Goal: Complete application form

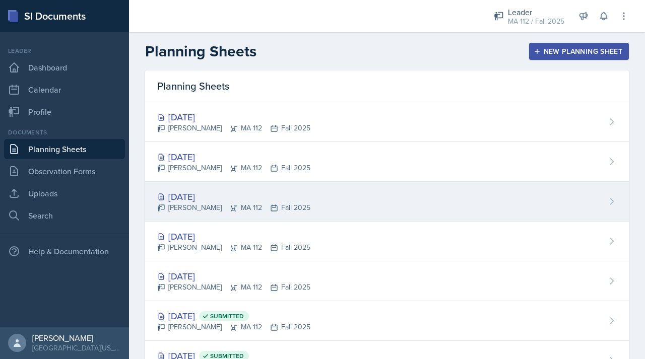
scroll to position [6, 0]
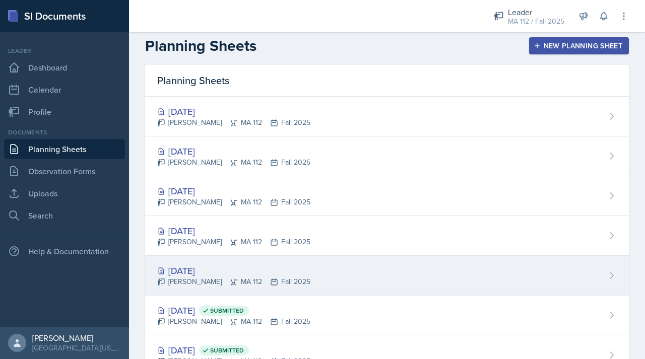
click at [199, 272] on div "[DATE]" at bounding box center [233, 271] width 153 height 14
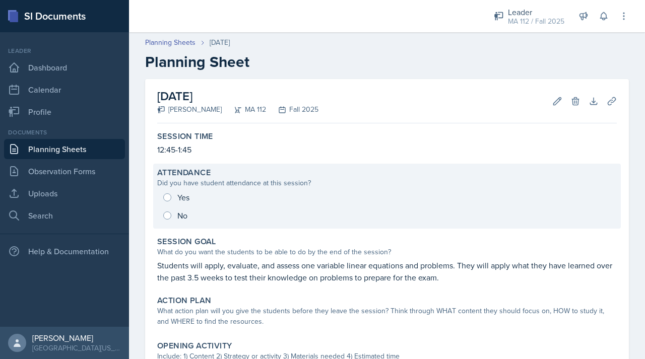
click at [182, 198] on div "Yes No" at bounding box center [387, 206] width 460 height 36
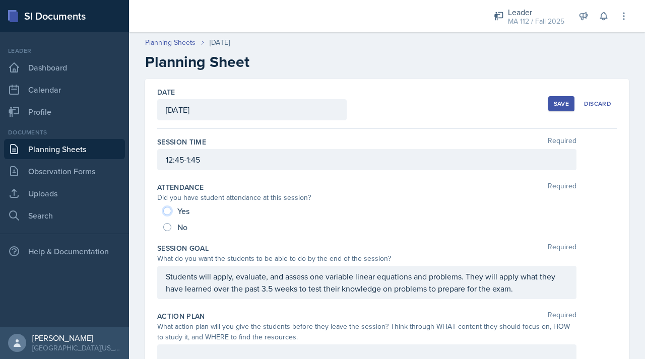
click at [167, 211] on input "Yes" at bounding box center [167, 211] width 8 height 8
radio input "true"
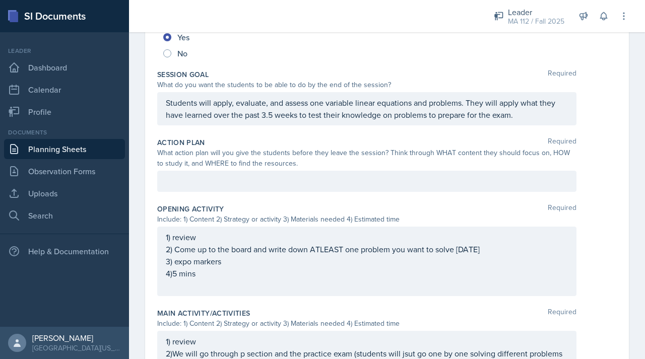
click at [196, 174] on div at bounding box center [366, 181] width 419 height 21
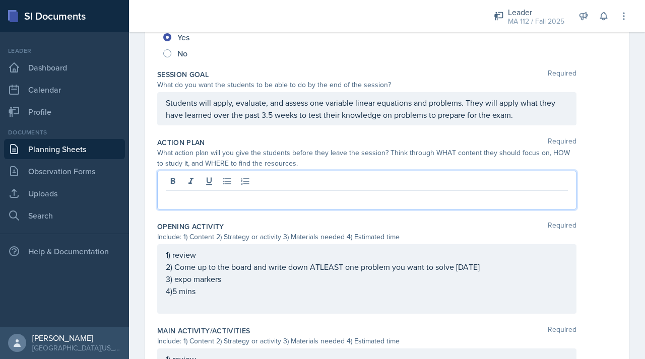
scroll to position [191, 0]
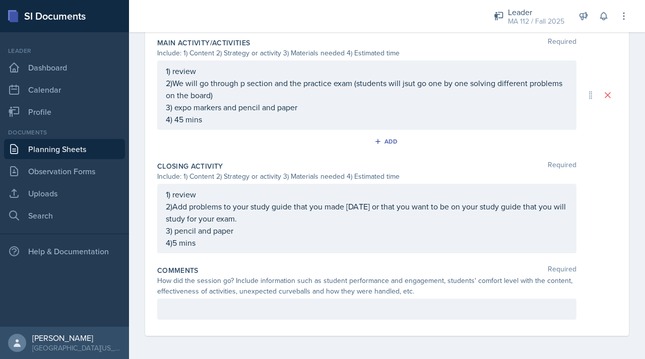
click at [217, 320] on div "Comments Required How did the session go? Include information such as student p…" at bounding box center [387, 295] width 460 height 67
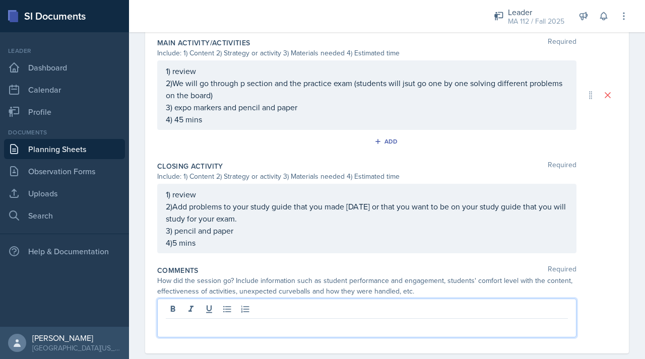
click at [216, 309] on div at bounding box center [366, 318] width 419 height 39
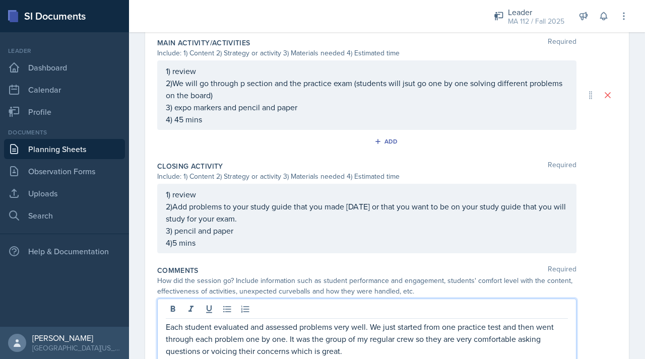
scroll to position [572, 0]
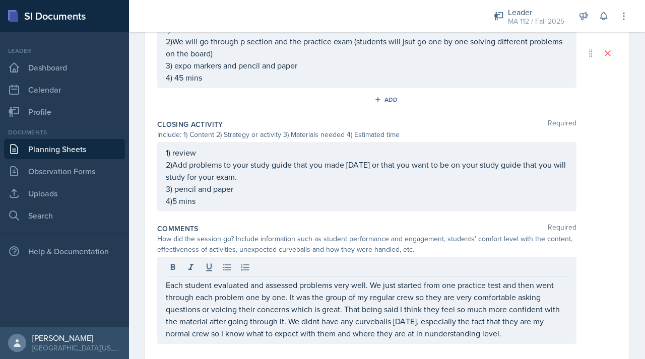
click at [437, 340] on div "Each student evaluated and assessed problems very well. We just started from on…" at bounding box center [366, 300] width 419 height 87
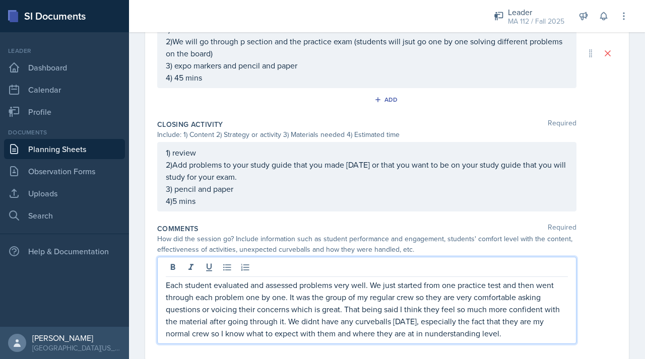
click at [446, 333] on p "Each student evaluated and assessed problems very well. We just started from on…" at bounding box center [367, 309] width 402 height 60
click at [429, 335] on p "Each student evaluated and assessed problems very well. We just started from on…" at bounding box center [367, 309] width 402 height 60
click at [513, 332] on p "Each student evaluated and assessed problems very well. We just started from on…" at bounding box center [367, 309] width 402 height 60
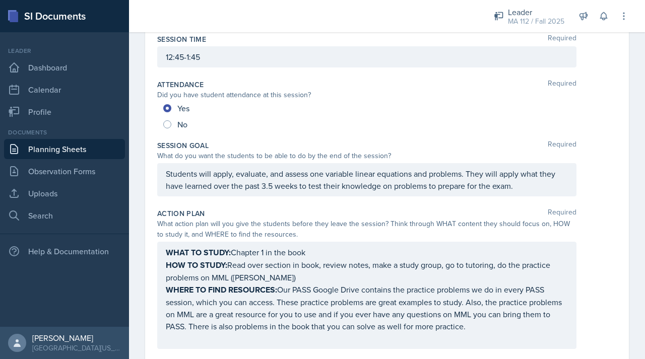
scroll to position [0, 0]
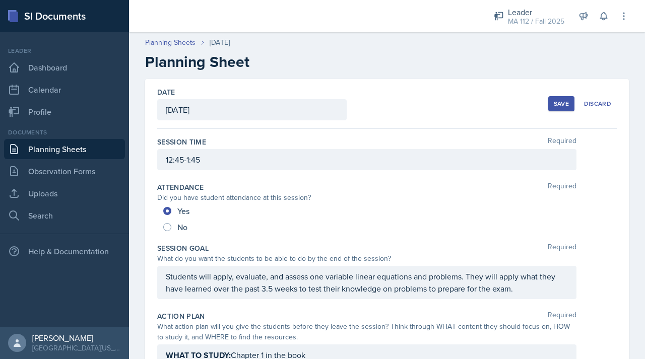
click at [555, 101] on div "Save" at bounding box center [561, 104] width 15 height 8
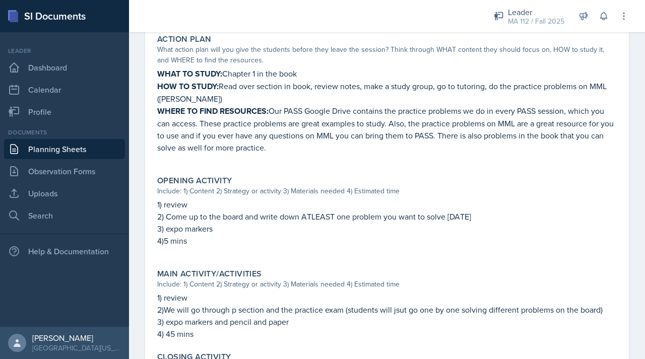
scroll to position [512, 0]
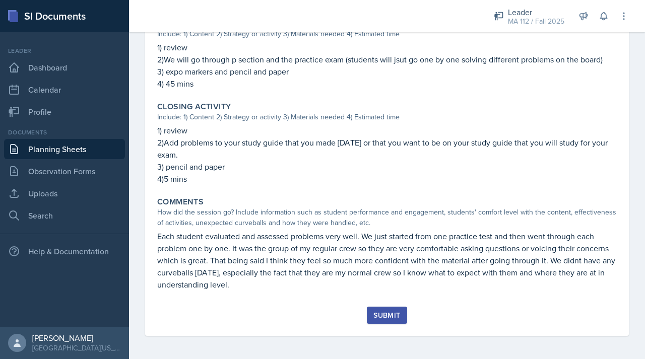
click at [384, 312] on div "Submit" at bounding box center [386, 315] width 27 height 8
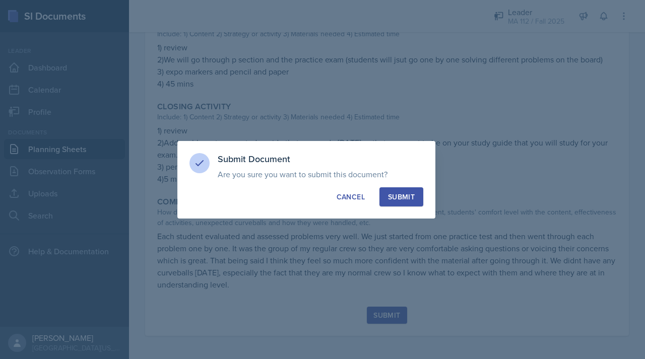
click at [402, 202] on button "Submit" at bounding box center [401, 196] width 44 height 19
radio input "true"
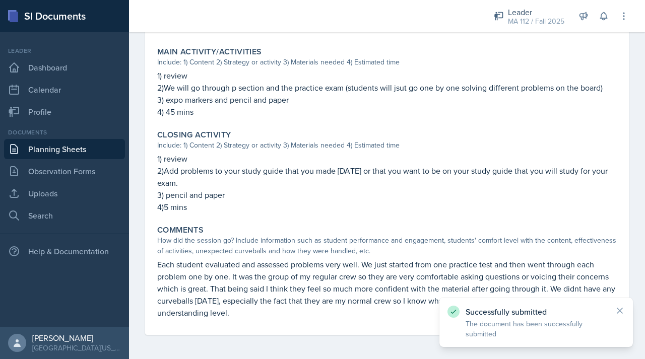
scroll to position [483, 0]
